Goal: Task Accomplishment & Management: Use online tool/utility

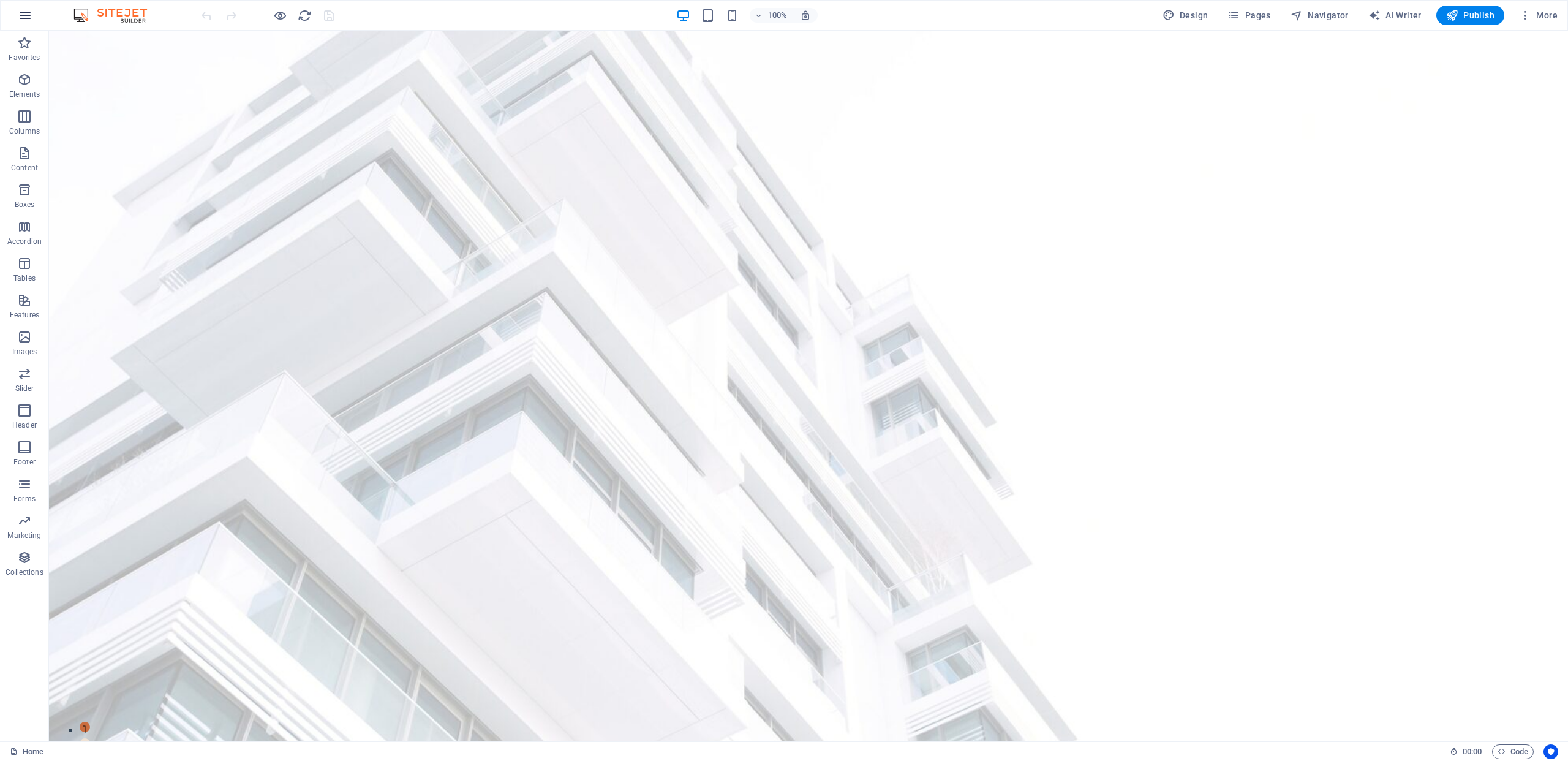
click at [27, 12] on icon "button" at bounding box center [25, 15] width 15 height 15
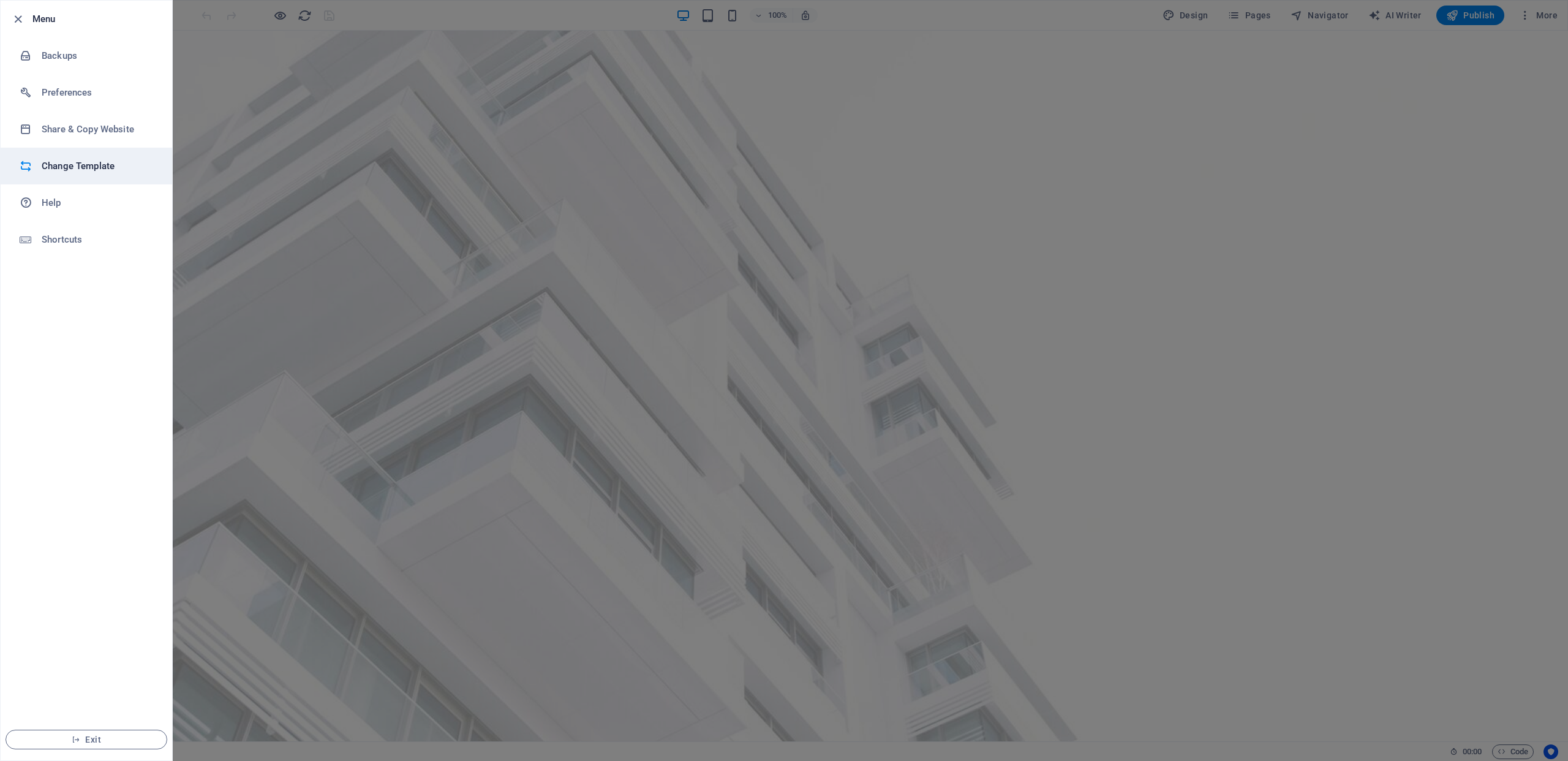
click at [97, 165] on h6 "Change Template" at bounding box center [98, 166] width 113 height 15
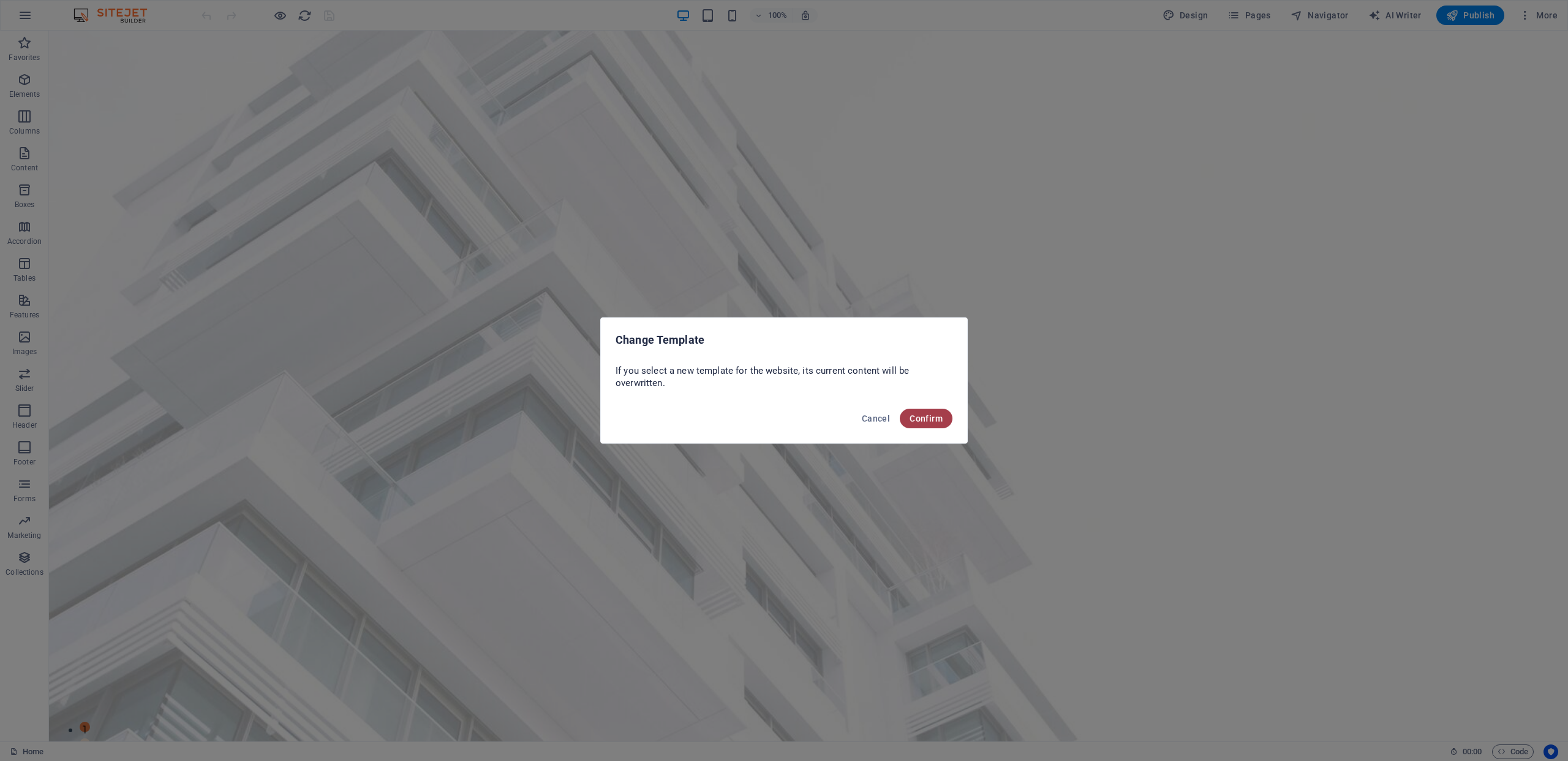
click at [930, 421] on span "Confirm" at bounding box center [926, 418] width 33 height 10
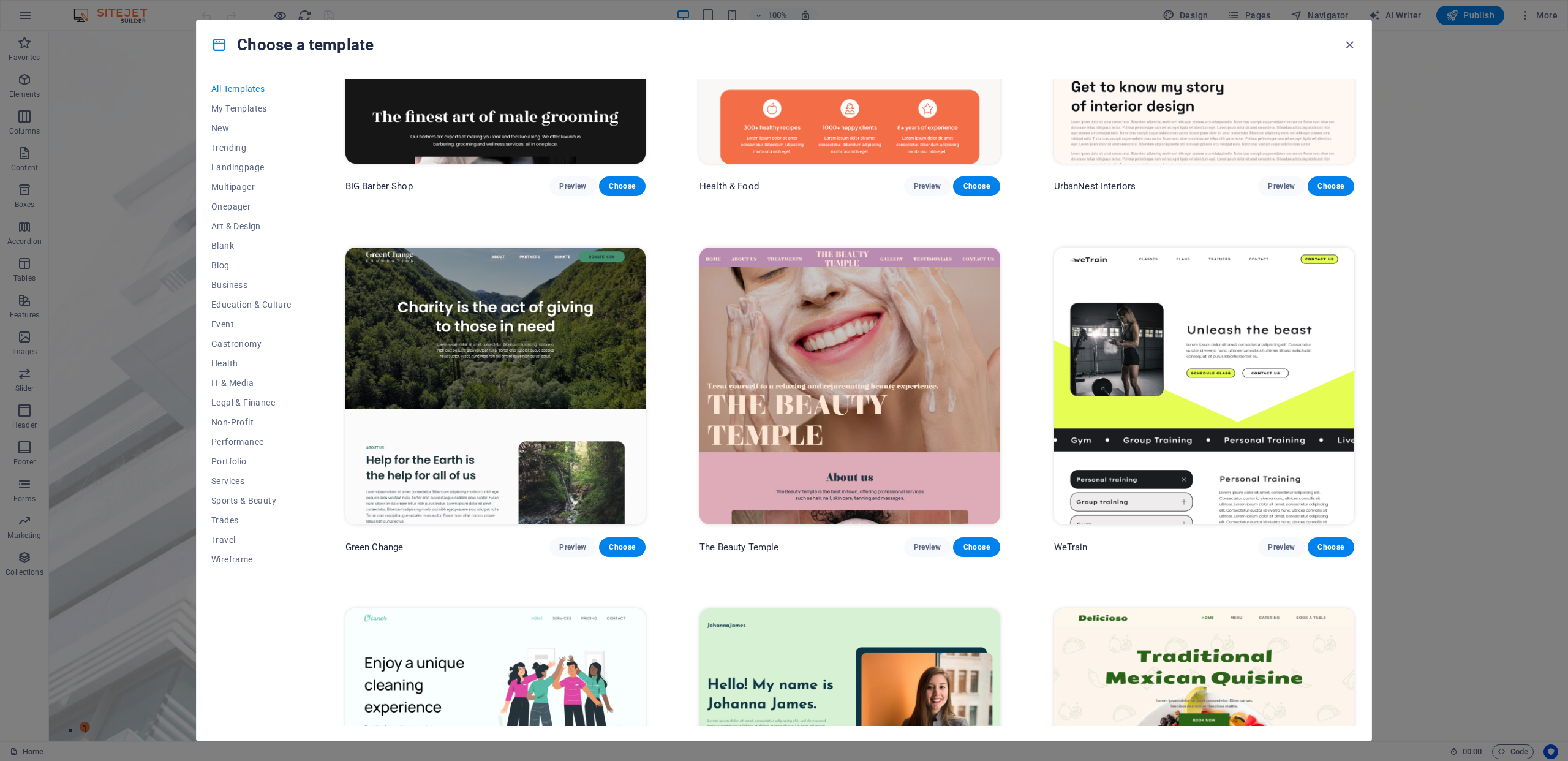
scroll to position [2016, 0]
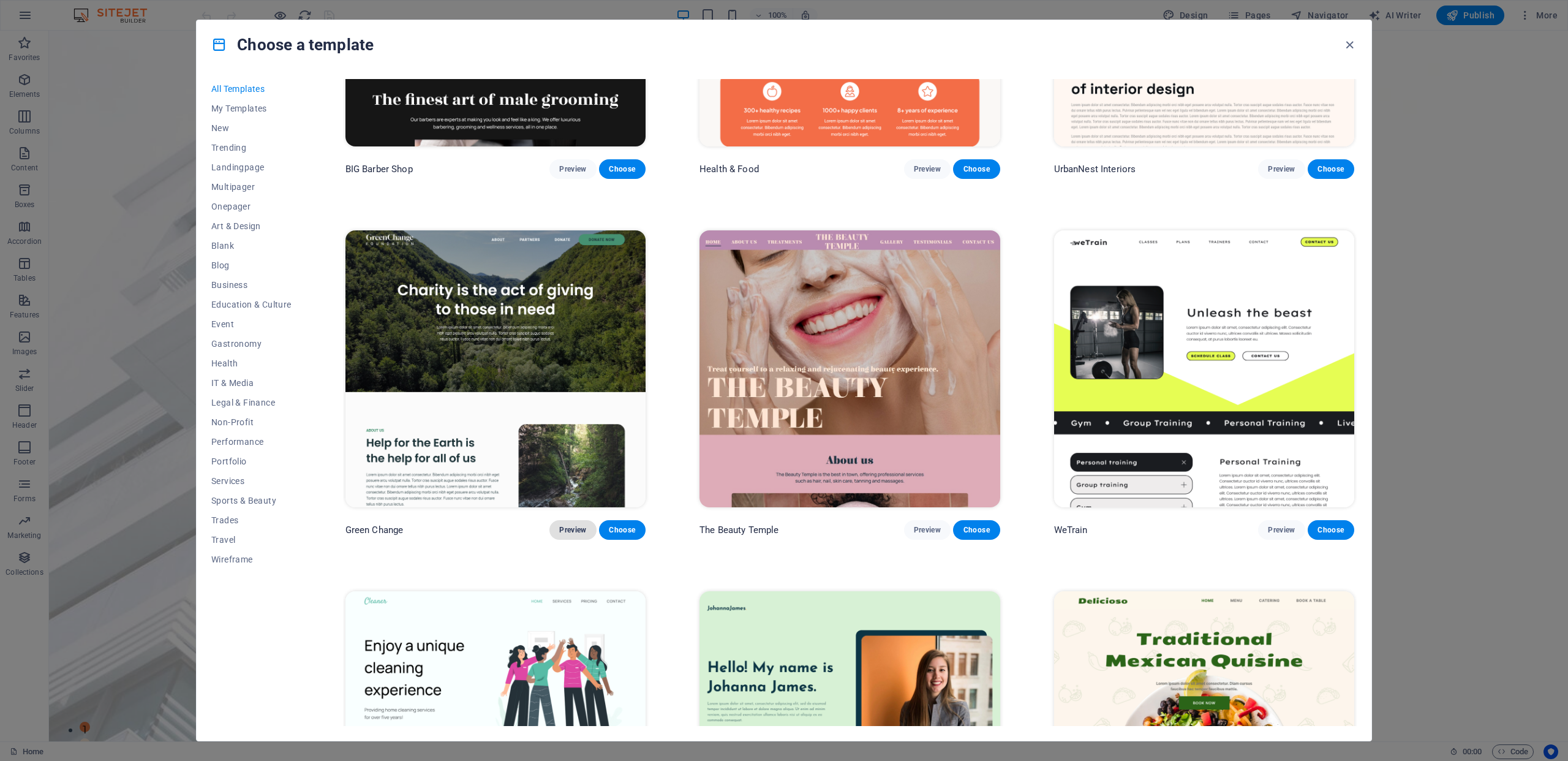
click at [565, 525] on span "Preview" at bounding box center [573, 529] width 27 height 10
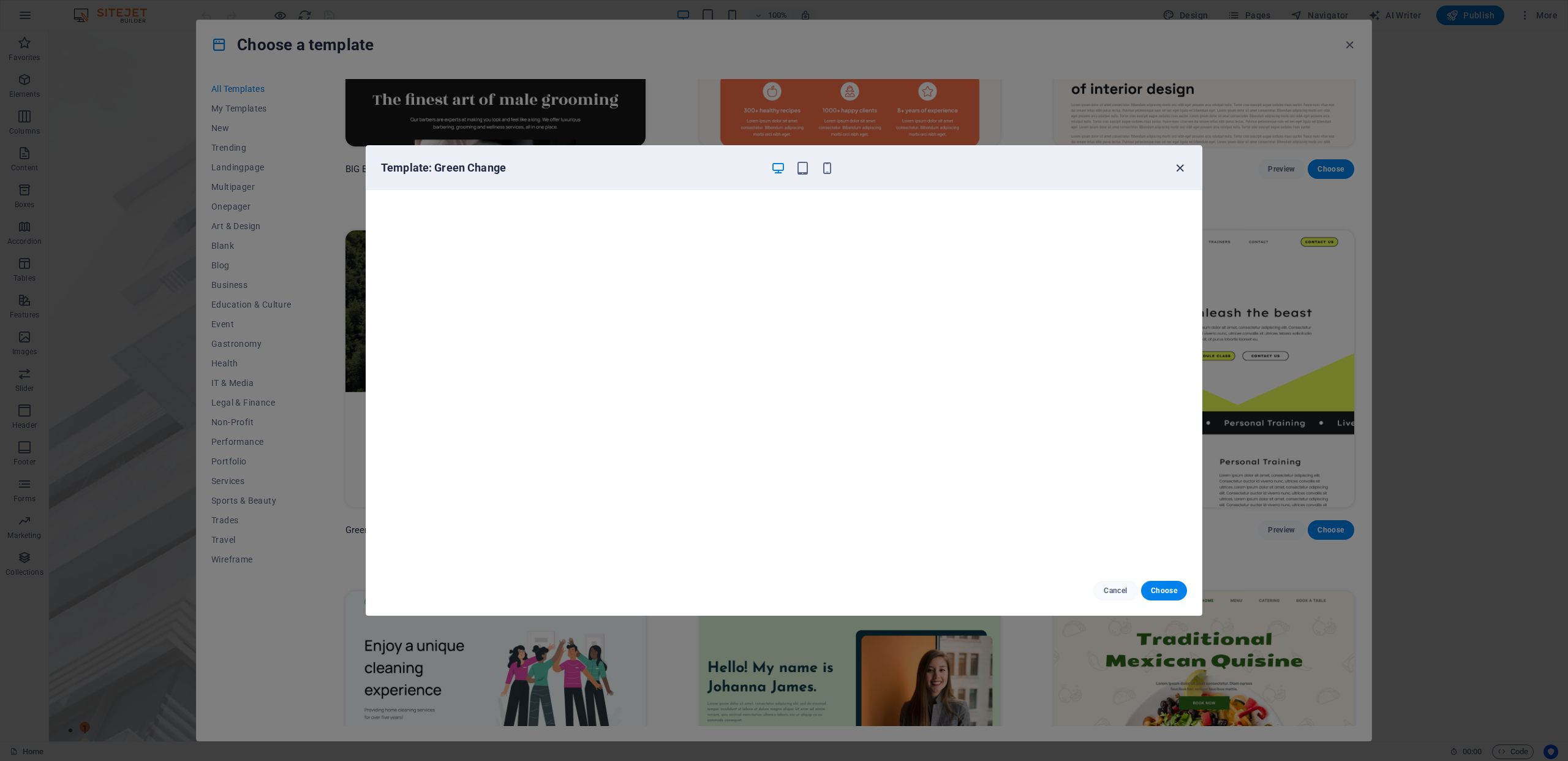
click at [1177, 171] on icon "button" at bounding box center [1180, 168] width 14 height 14
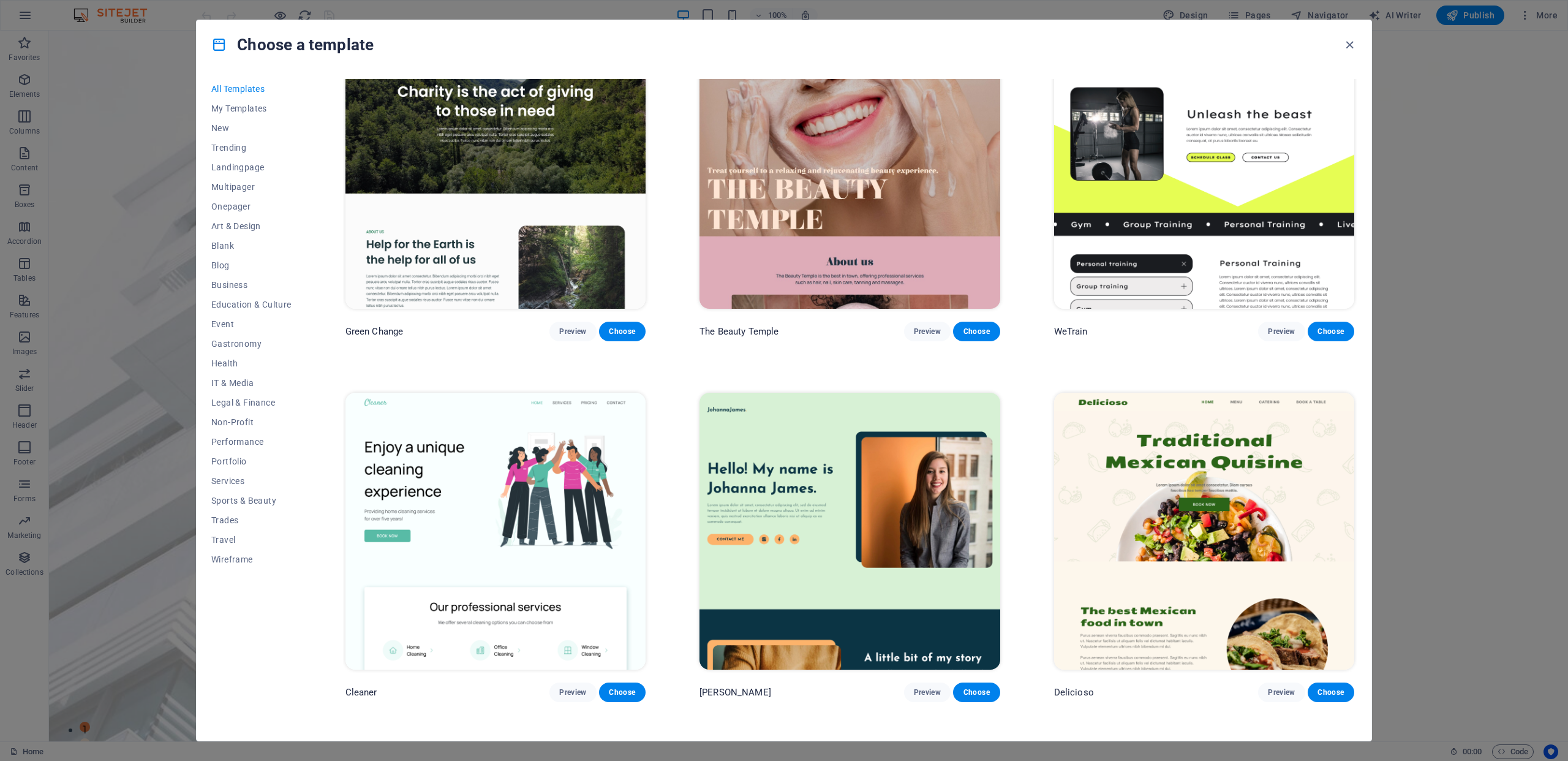
scroll to position [2224, 0]
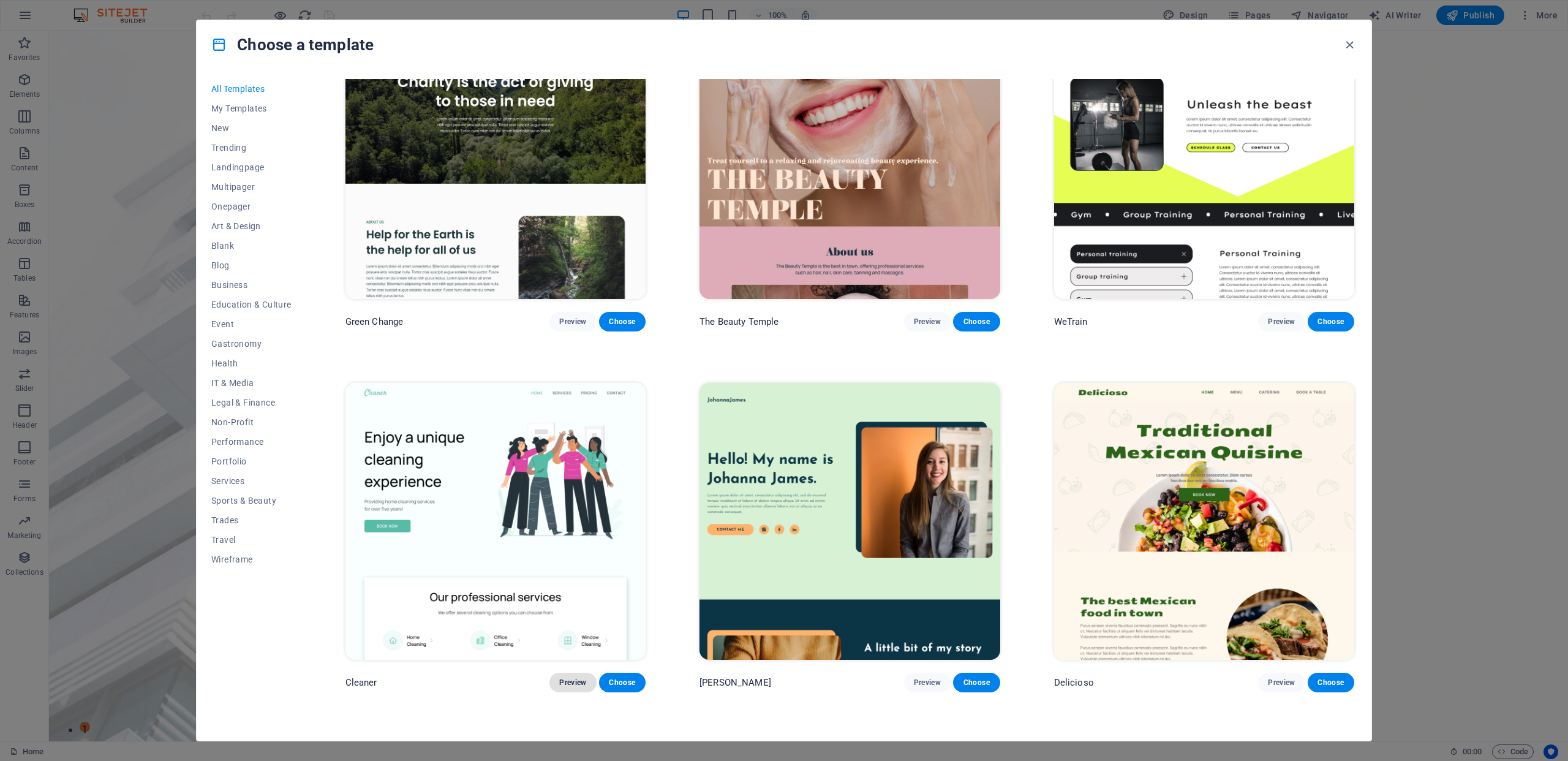
click at [569, 678] on span "Preview" at bounding box center [573, 682] width 27 height 10
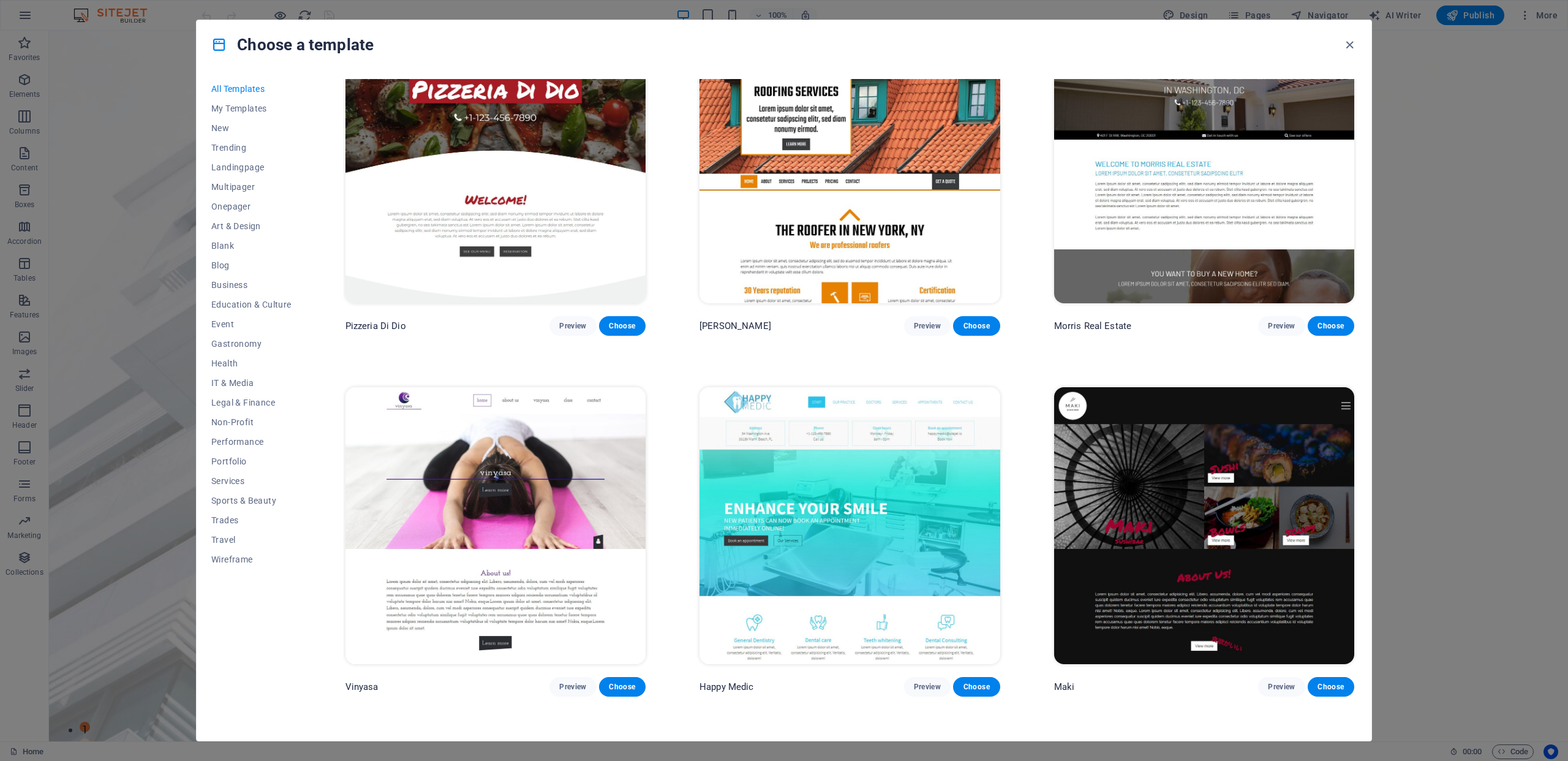
scroll to position [7431, 0]
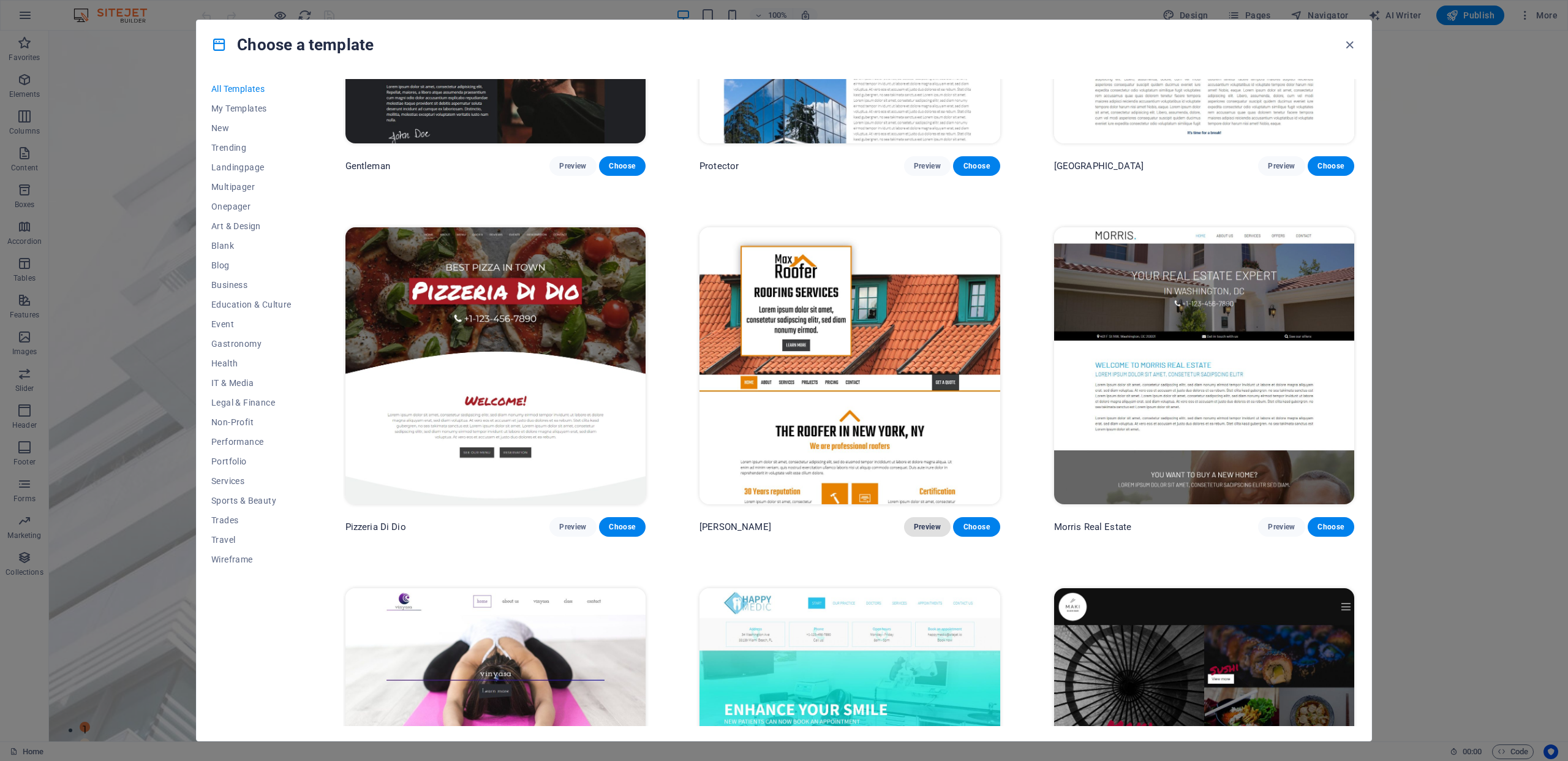
click at [922, 517] on button "Preview" at bounding box center [927, 527] width 47 height 20
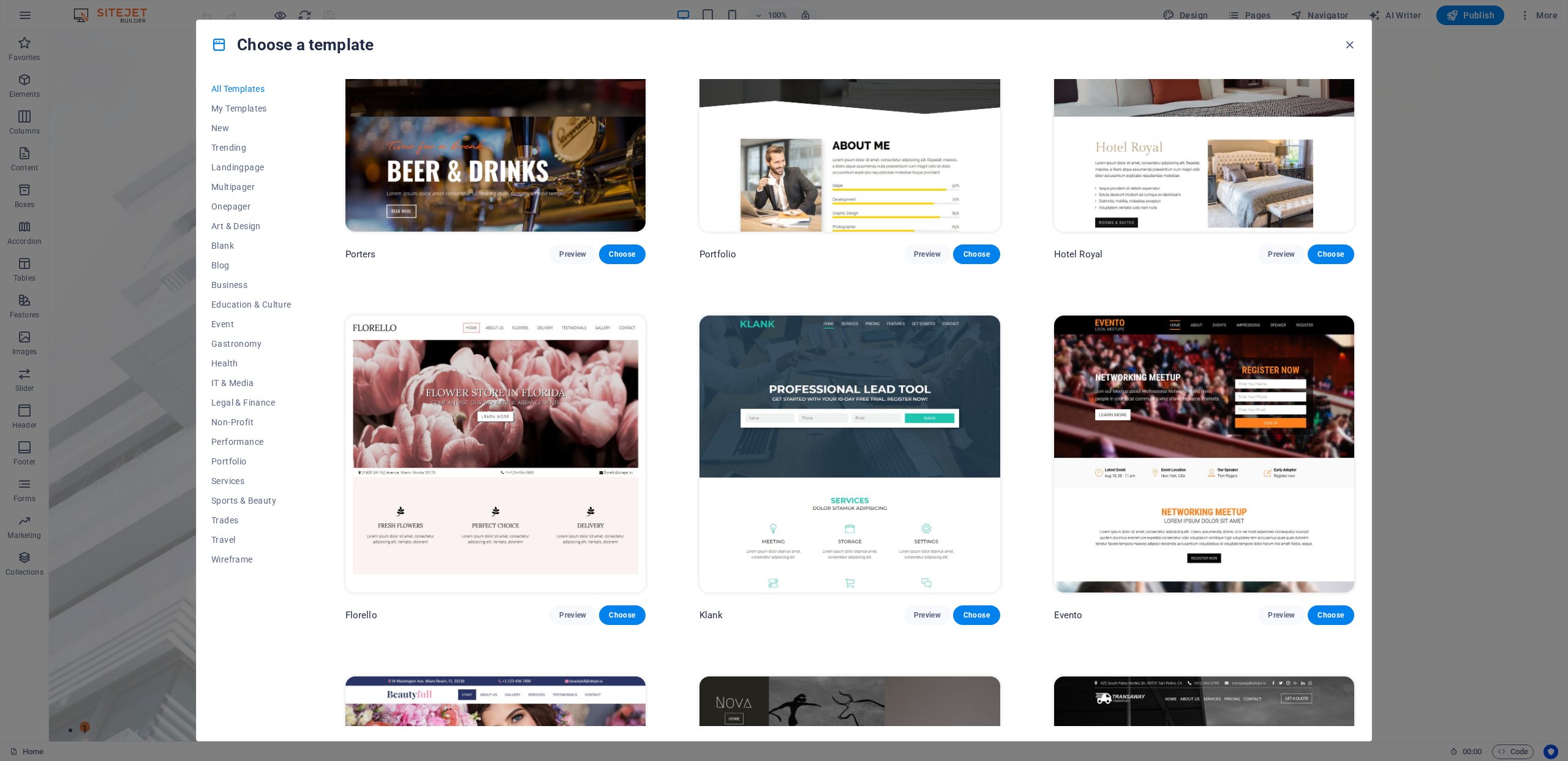
scroll to position [13615, 0]
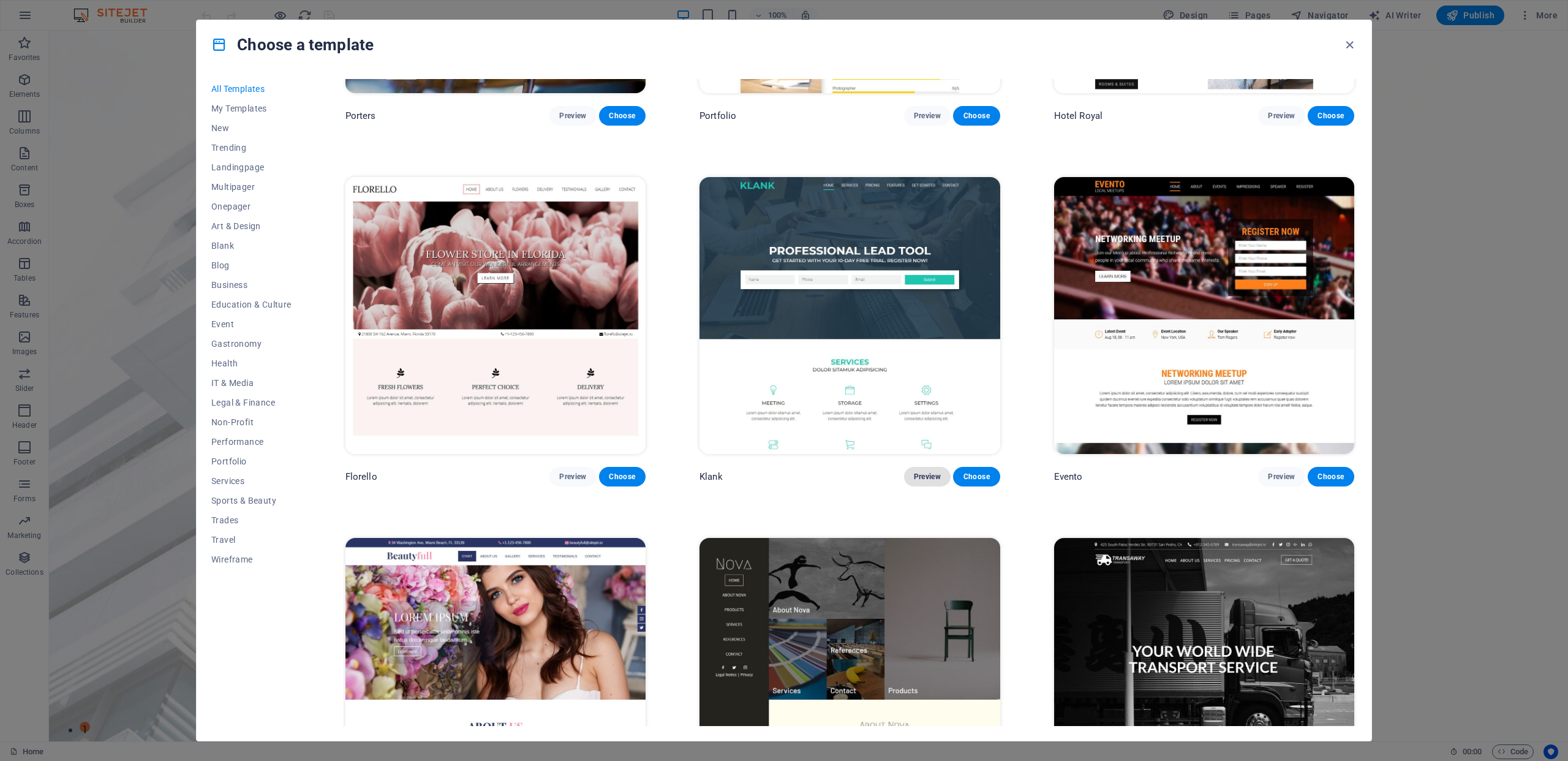
click at [929, 472] on span "Preview" at bounding box center [927, 476] width 27 height 10
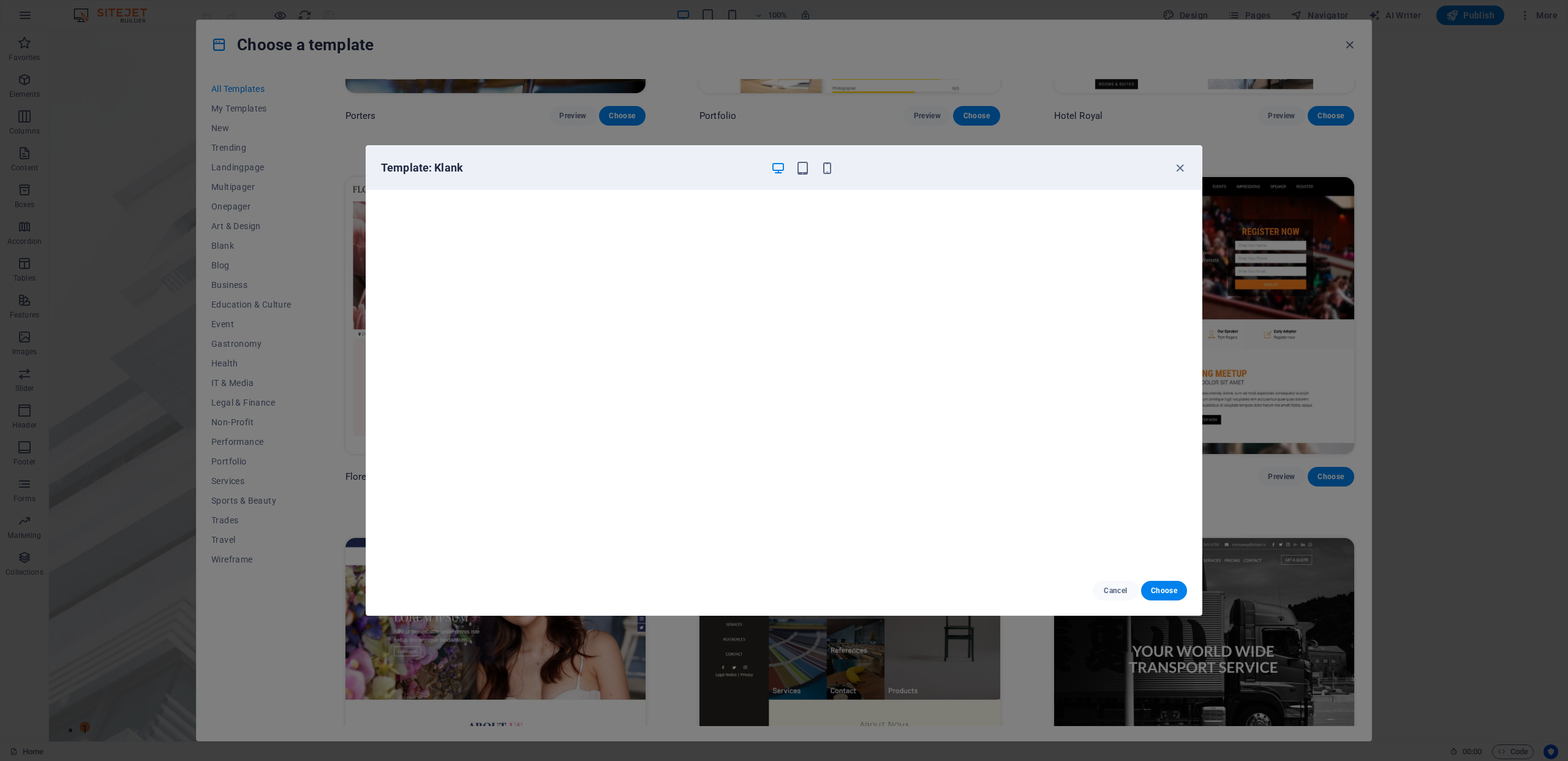
click at [1365, 403] on div "Template: Klank Cancel Choose" at bounding box center [784, 380] width 1568 height 761
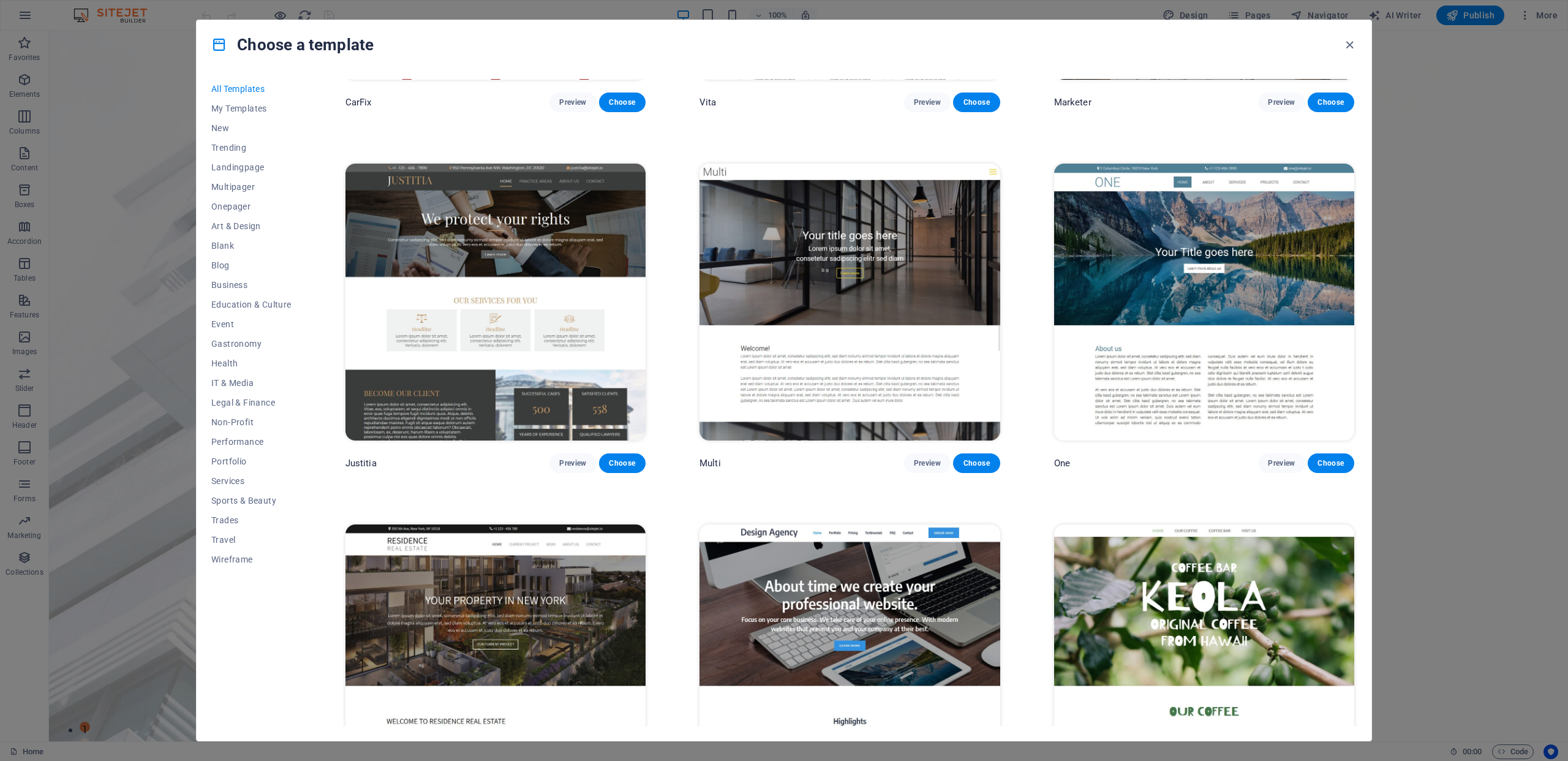
scroll to position [14753, 0]
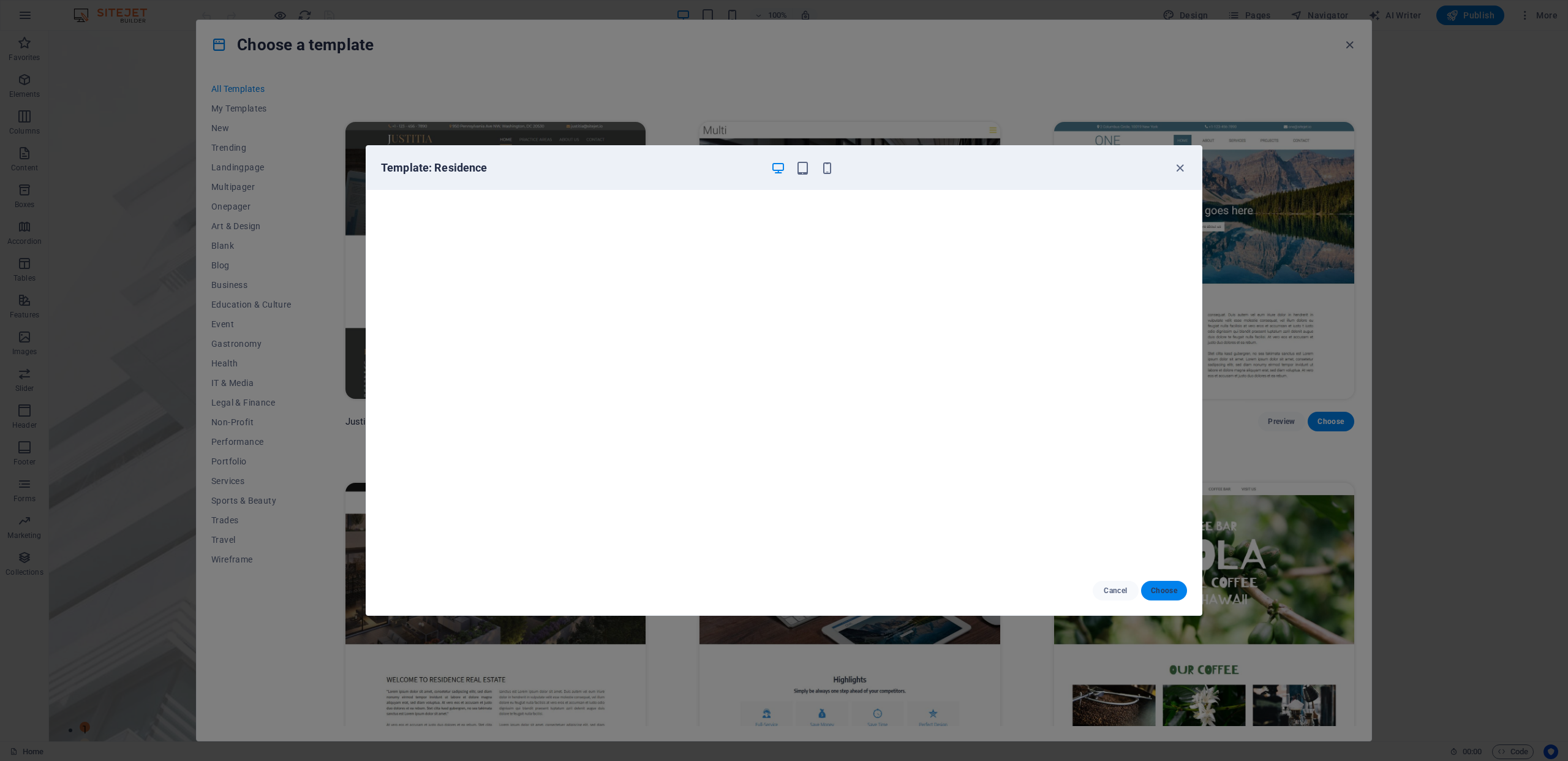
click at [1171, 589] on span "Choose" at bounding box center [1164, 590] width 26 height 10
